Goal: Task Accomplishment & Management: Manage account settings

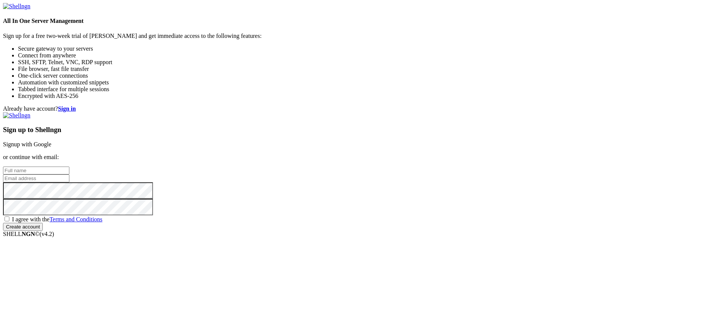
click at [51, 141] on link "Signup with Google" at bounding box center [27, 144] width 48 height 6
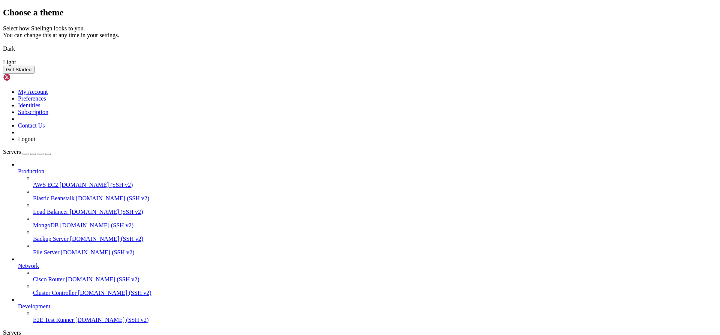
click at [3, 44] on img at bounding box center [3, 44] width 0 height 0
click at [34, 73] on button "Get Started" at bounding box center [18, 70] width 31 height 8
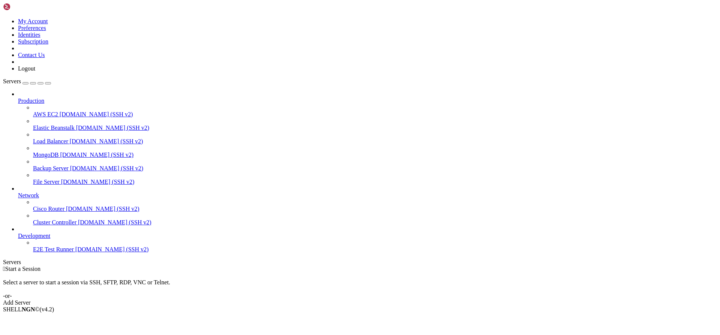
click at [408, 299] on div "Add Server" at bounding box center [360, 302] width 714 height 7
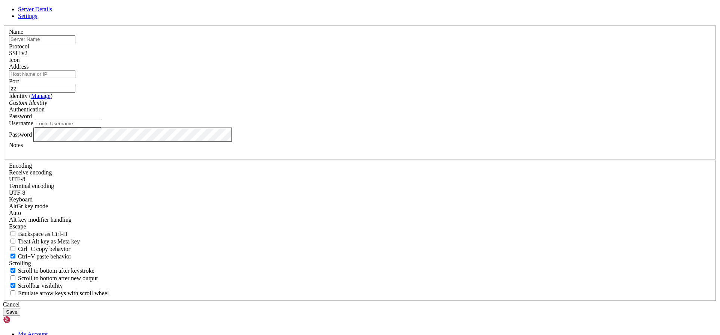
click at [75, 43] on input "text" at bounding box center [42, 39] width 66 height 8
type input "Azure"
click at [75, 78] on input "Address" at bounding box center [42, 74] width 66 height 8
click at [525, 113] on div "Server Details Settings Name Azure Protocol SSH v2 Icon" at bounding box center [360, 161] width 714 height 310
click at [75, 78] on input "Address" at bounding box center [42, 74] width 66 height 8
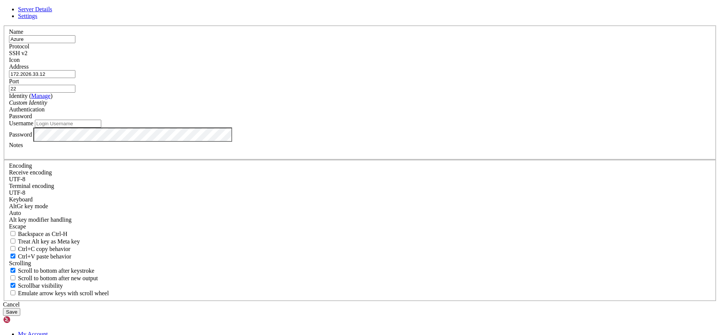
type input "172.2026.33.12"
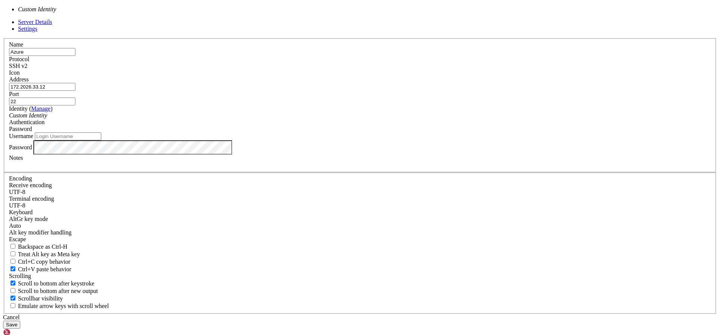
click at [306, 119] on div "Custom Identity" at bounding box center [360, 115] width 702 height 7
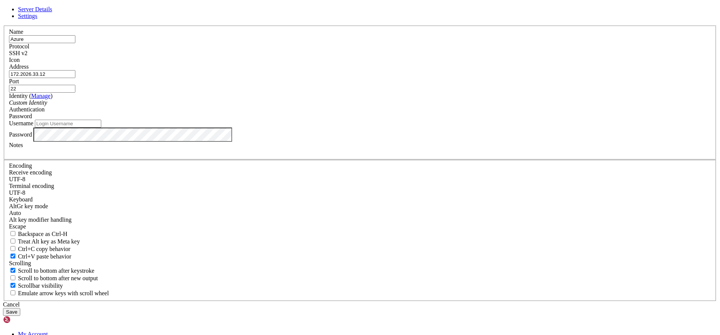
click at [306, 106] on div "Custom Identity" at bounding box center [360, 102] width 702 height 7
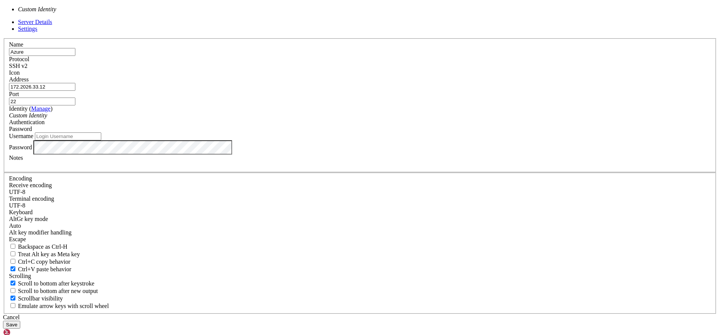
click at [369, 119] on div "Custom Identity" at bounding box center [360, 115] width 702 height 7
click at [115, 13] on div "Custom Identity" at bounding box center [59, 9] width 112 height 7
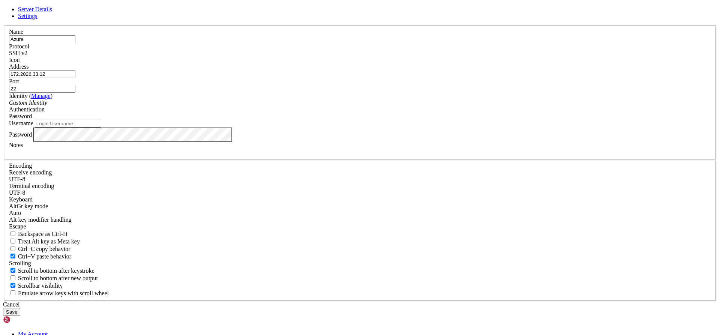
click at [315, 106] on div "Custom Identity" at bounding box center [360, 102] width 702 height 7
click at [422, 120] on div "Password" at bounding box center [360, 116] width 702 height 7
click at [101, 127] on input "Username" at bounding box center [68, 124] width 66 height 8
type input "yudisneydominguez"
click at [367, 106] on div "Custom Identity" at bounding box center [360, 102] width 702 height 7
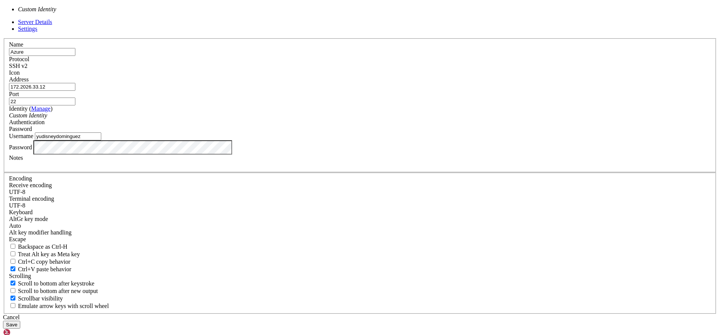
click at [362, 119] on div "Custom Identity" at bounding box center [360, 115] width 702 height 7
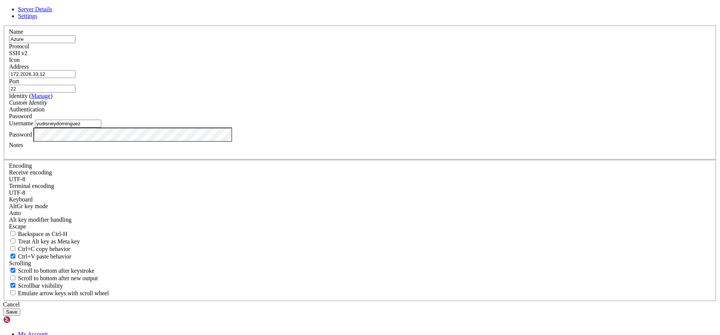
click at [372, 106] on div "Custom Identity" at bounding box center [360, 102] width 702 height 7
click at [20, 308] on button "Save" at bounding box center [11, 312] width 17 height 8
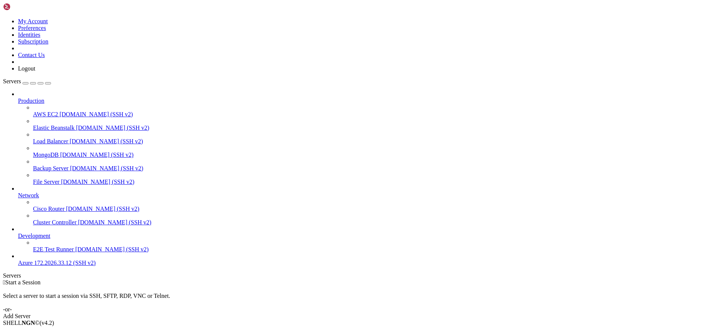
click at [410, 313] on div "Add Server" at bounding box center [360, 316] width 714 height 7
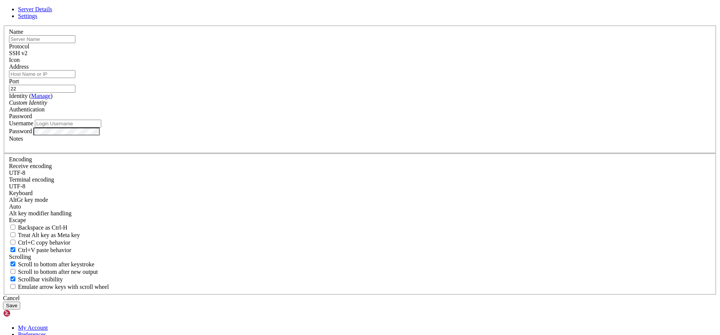
type input "yudisneydominguez"
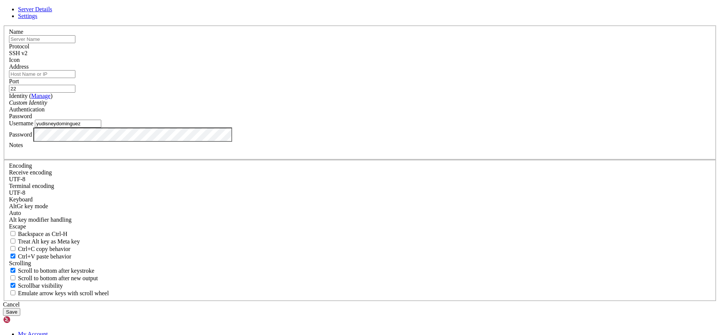
click at [101, 127] on input "yudisneydominguez" at bounding box center [68, 124] width 66 height 8
click at [501, 251] on div "Server Details Settings Name Protocol SSH v2 Icon" at bounding box center [360, 161] width 714 height 310
click at [75, 78] on input "Address" at bounding box center [42, 74] width 66 height 8
type input "172.2026.33.12"
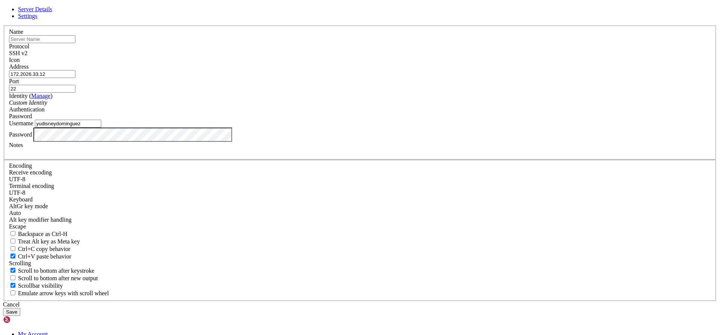
click at [101, 127] on input "yudisneydominguez" at bounding box center [68, 124] width 66 height 8
type input "y"
type input "yudisney2025"
click at [75, 43] on input "text" at bounding box center [42, 39] width 66 height 8
type input "yudisney2025"
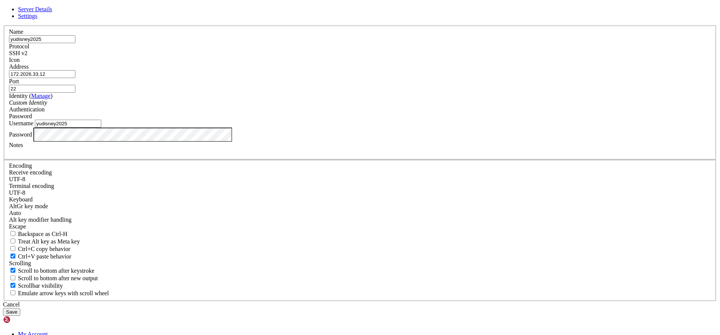
click at [20, 308] on button "Save" at bounding box center [11, 312] width 17 height 8
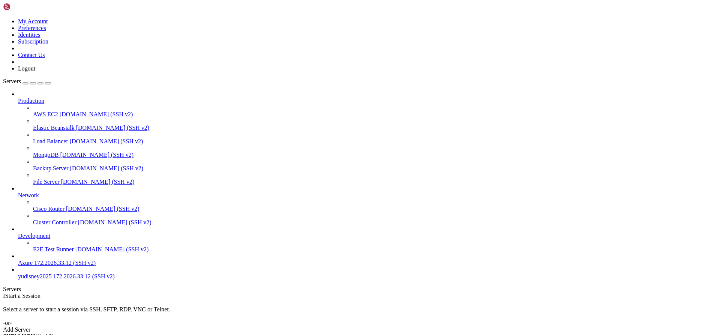
click at [33, 279] on span "yudisney2025" at bounding box center [35, 276] width 34 height 6
click at [34, 279] on span "yudisney2025" at bounding box center [35, 276] width 34 height 6
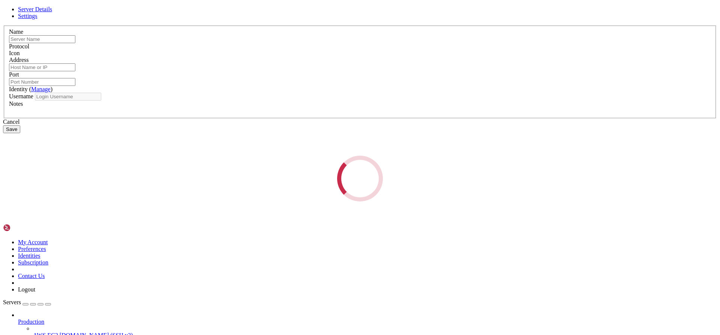
type input "yudisney2025"
type input "172.2026.33.12"
type input "22"
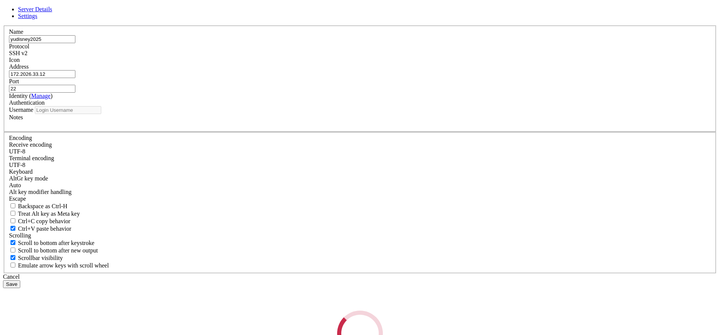
type input "yudisney2025"
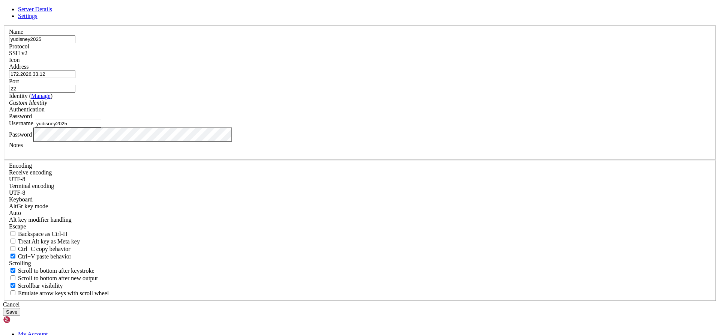
click at [75, 43] on input "yudisney2025" at bounding box center [42, 39] width 66 height 8
type input "yudisneydominguez"
click at [101, 127] on input "yudisney2025" at bounding box center [68, 124] width 66 height 8
type input "yudisneydominguez"
click at [20, 308] on button "Save" at bounding box center [11, 312] width 17 height 8
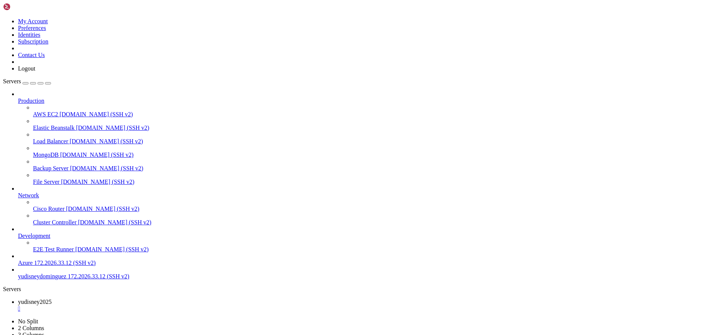
click at [66, 279] on span "yudisneydominguez" at bounding box center [42, 276] width 48 height 6
click at [61, 279] on span "yudisneydominguez" at bounding box center [42, 276] width 48 height 6
click at [41, 279] on span "yudisneydominguez" at bounding box center [42, 276] width 48 height 6
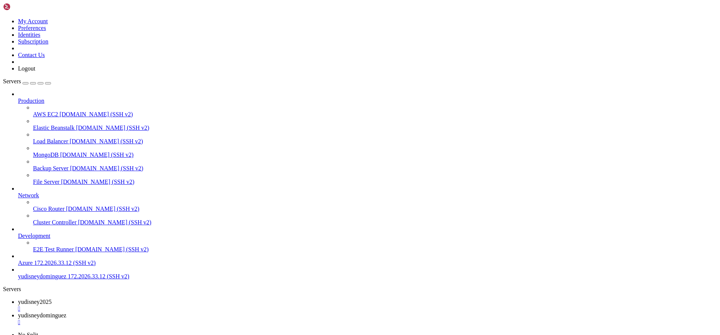
click at [41, 279] on span "yudisneydominguez" at bounding box center [42, 276] width 48 height 6
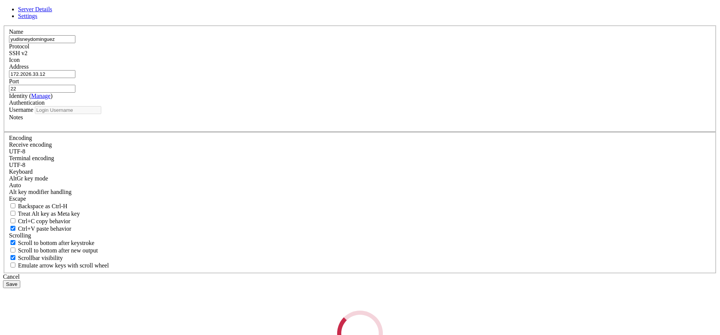
type input "yudisneydominguez"
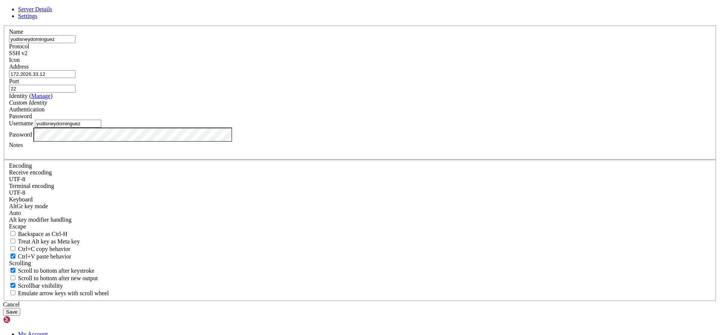
click at [75, 78] on input "172.2026.33.12" at bounding box center [42, 74] width 66 height 8
type input "[TECHNICAL_ID]"
click at [20, 308] on button "Save" at bounding box center [11, 312] width 17 height 8
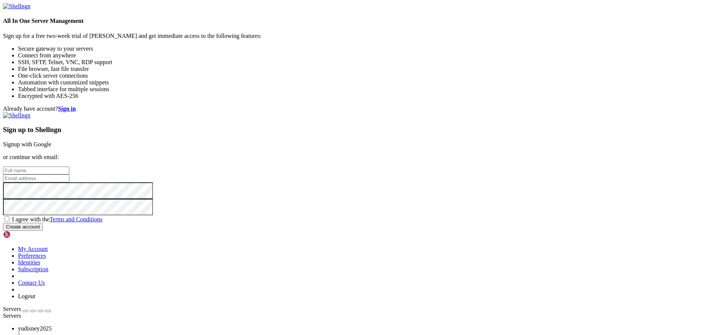
type input "yudisneydominguez"
